Goal: Check status: Check status

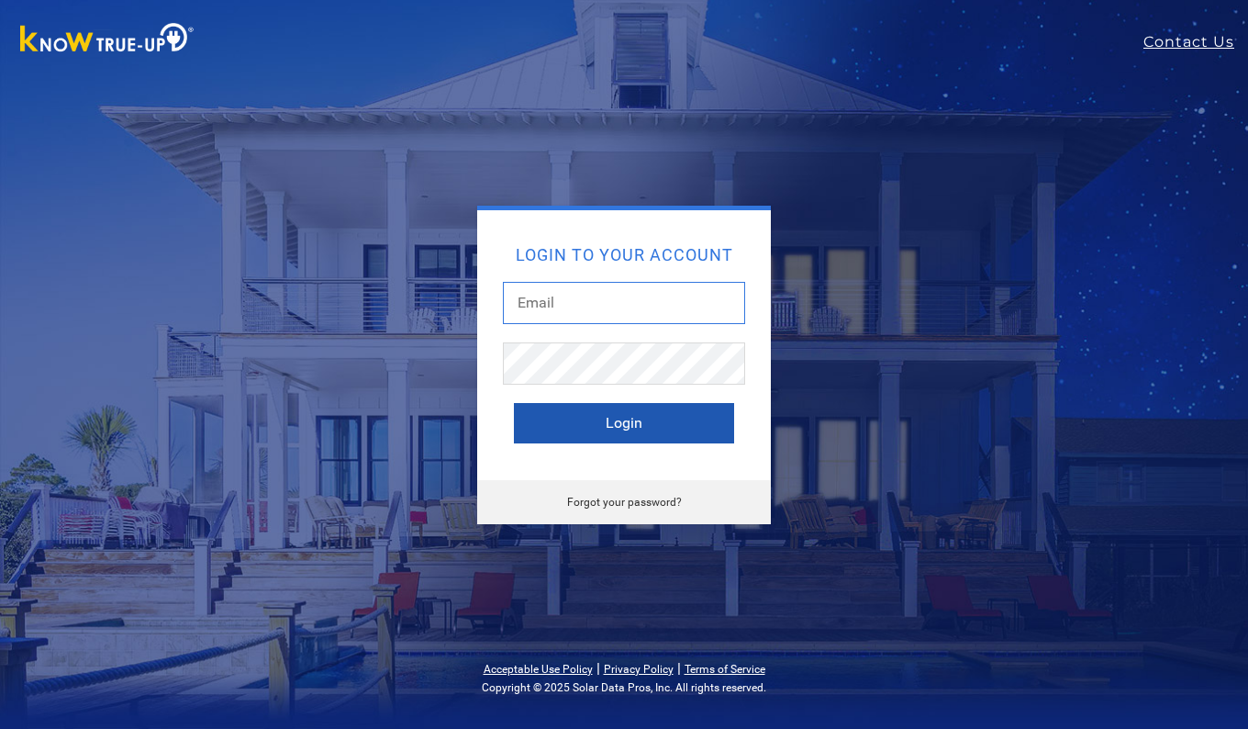
type input "[EMAIL_ADDRESS][DOMAIN_NAME]"
click at [610, 425] on button "Login" at bounding box center [624, 423] width 220 height 40
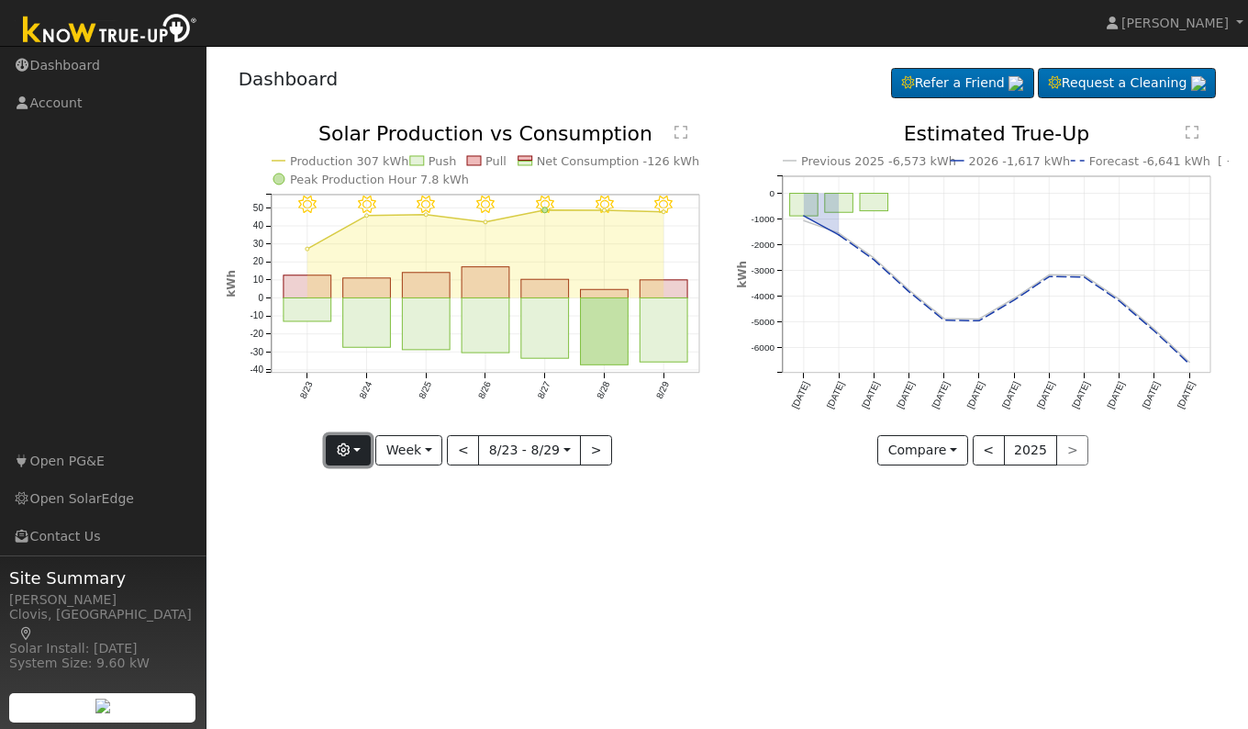
click at [352, 456] on button "button" at bounding box center [348, 450] width 45 height 31
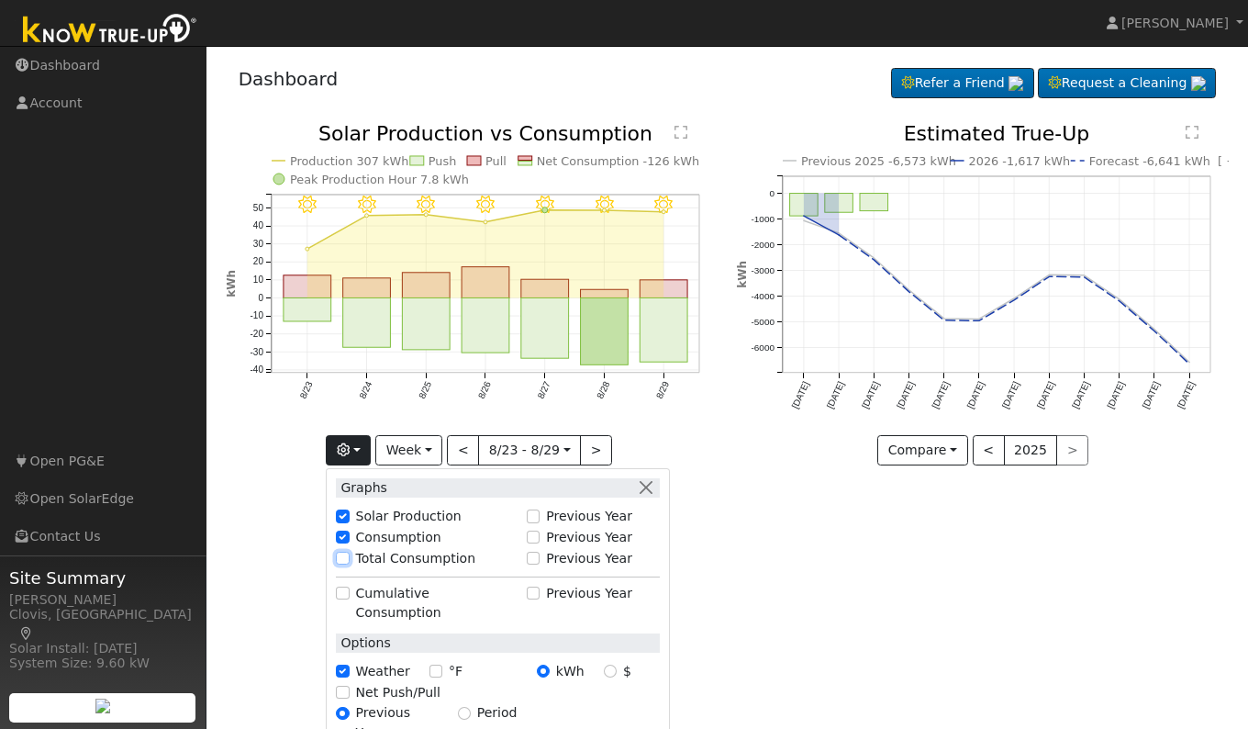
click at [345, 560] on input "Total Consumption" at bounding box center [342, 558] width 13 height 13
checkbox input "true"
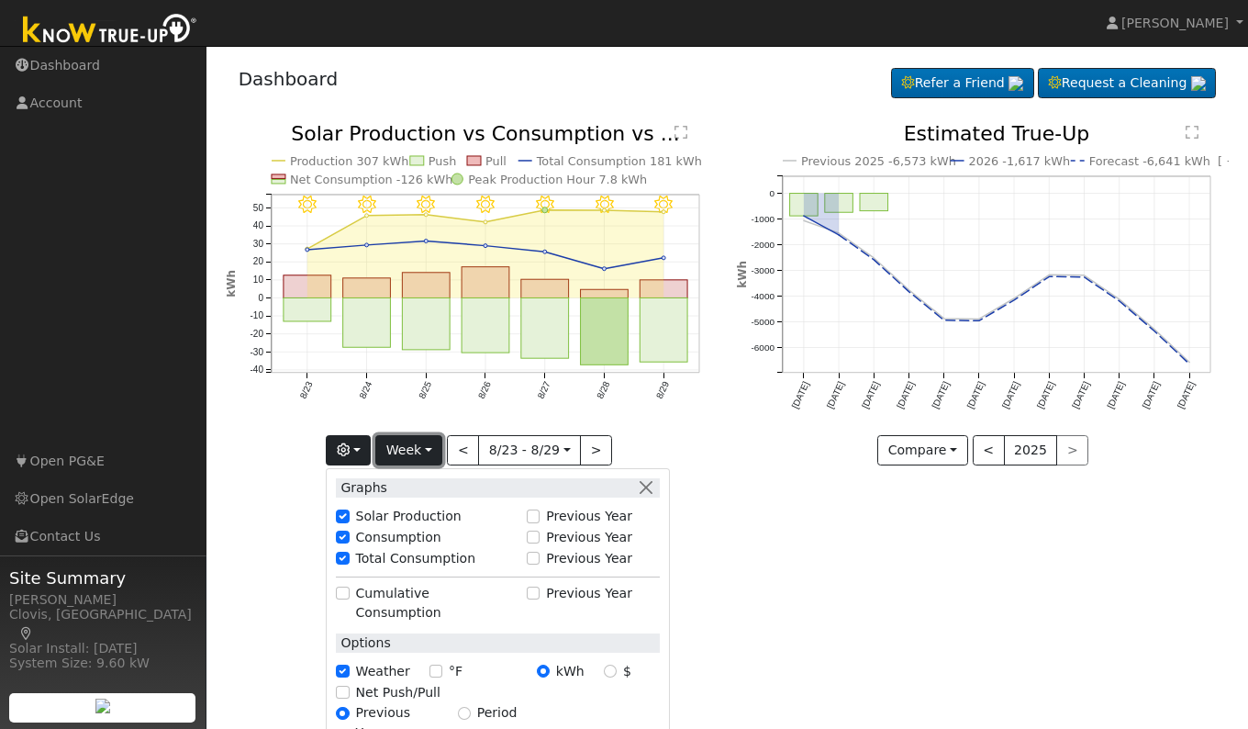
click at [419, 451] on button "Week" at bounding box center [408, 450] width 67 height 31
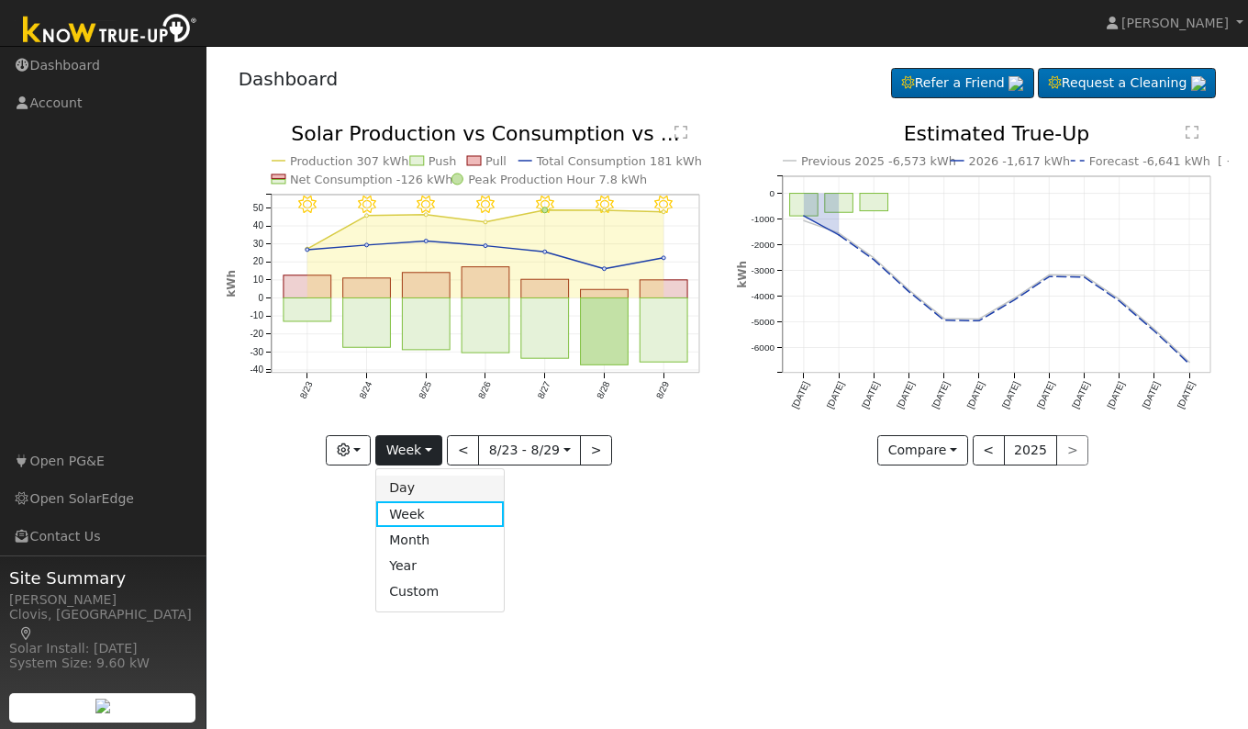
click at [407, 490] on link "Day" at bounding box center [440, 488] width 128 height 26
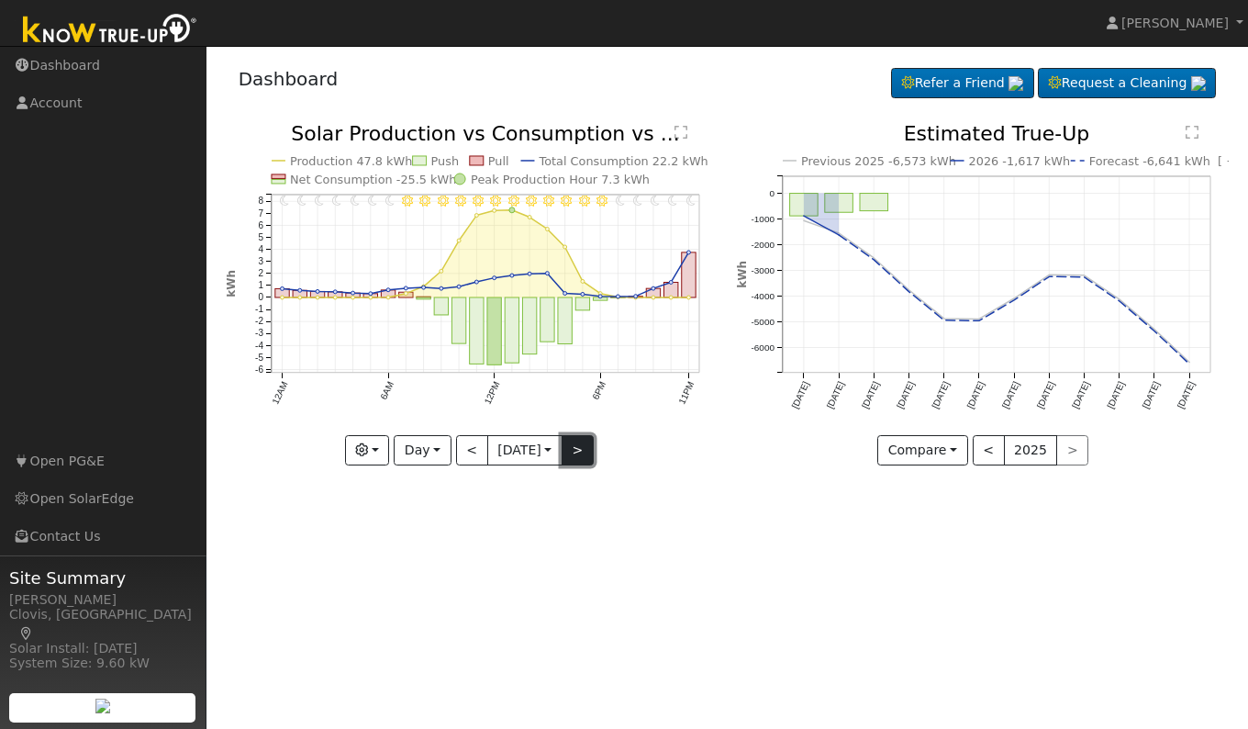
click at [578, 447] on button ">" at bounding box center [578, 450] width 32 height 31
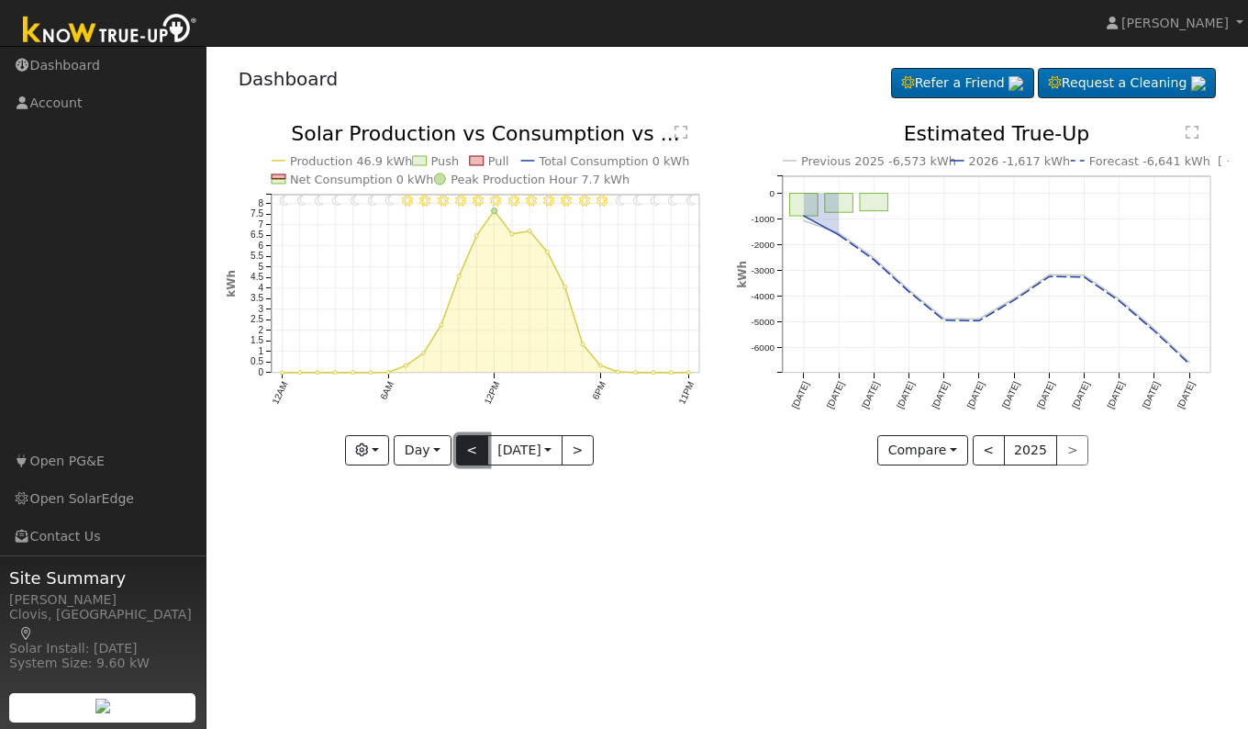
click at [465, 455] on button "<" at bounding box center [472, 450] width 32 height 31
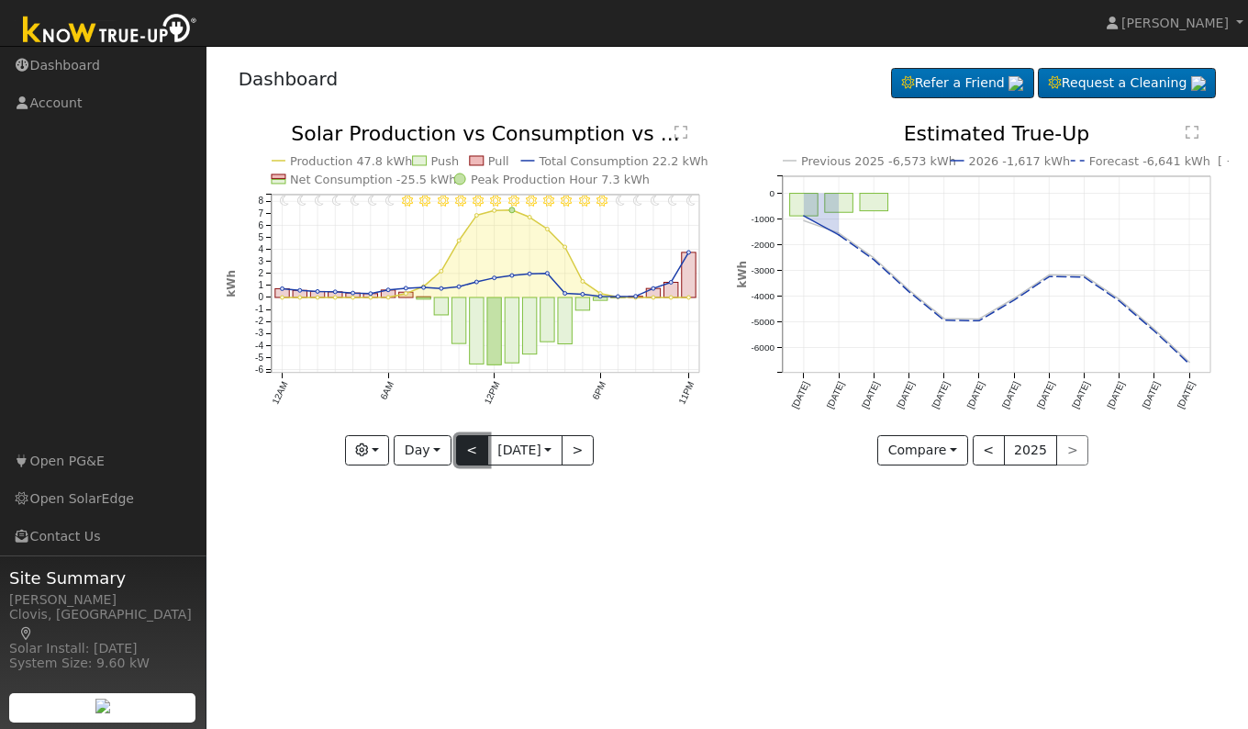
click at [465, 455] on button "<" at bounding box center [472, 450] width 32 height 31
click at [583, 463] on button ">" at bounding box center [578, 450] width 32 height 31
click at [578, 452] on button ">" at bounding box center [578, 450] width 32 height 31
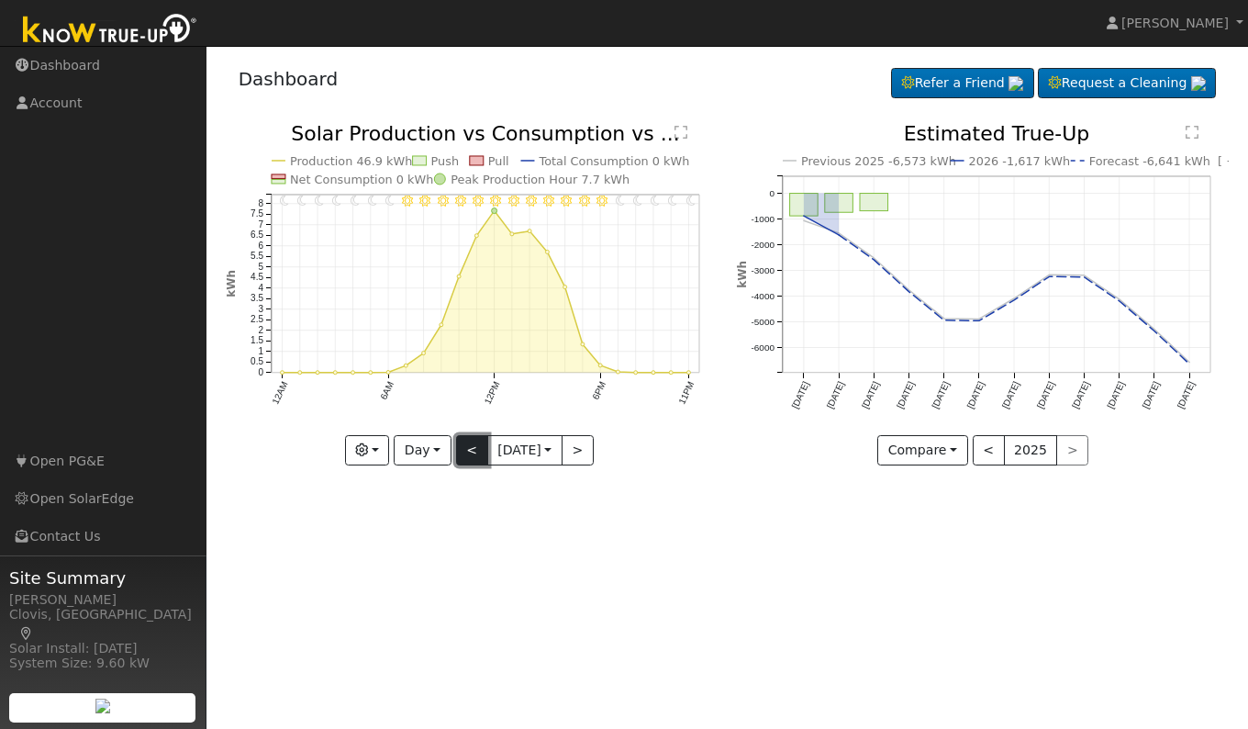
click at [469, 452] on button "<" at bounding box center [472, 450] width 32 height 31
type input "[DATE]"
